Goal: Task Accomplishment & Management: Complete application form

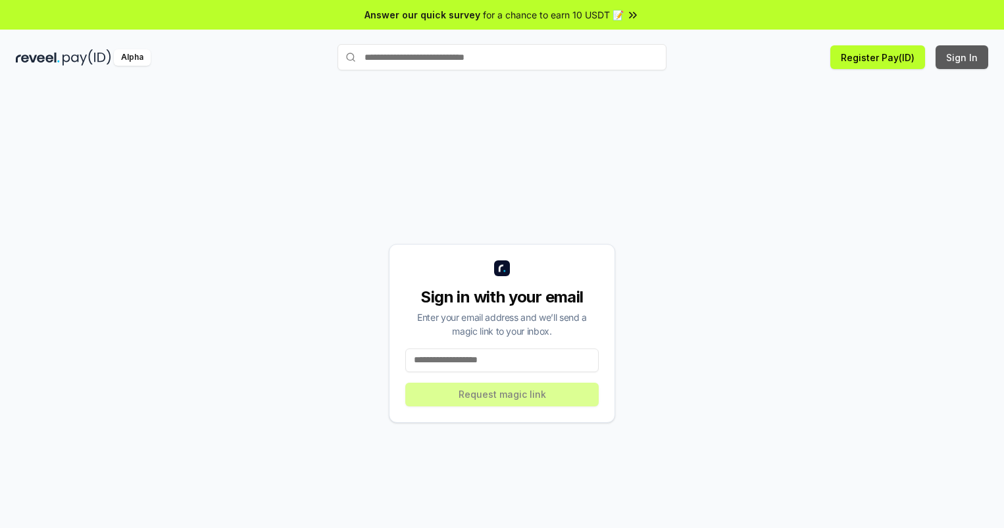
click at [963, 57] on button "Sign In" at bounding box center [962, 57] width 53 height 24
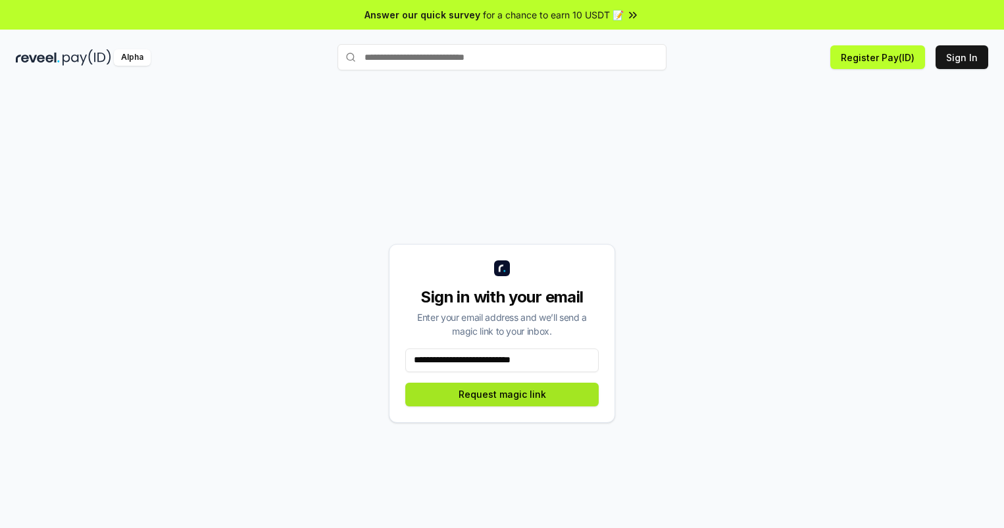
type input "**********"
click at [502, 394] on button "Request magic link" at bounding box center [501, 395] width 193 height 24
